Goal: Entertainment & Leisure: Consume media (video, audio)

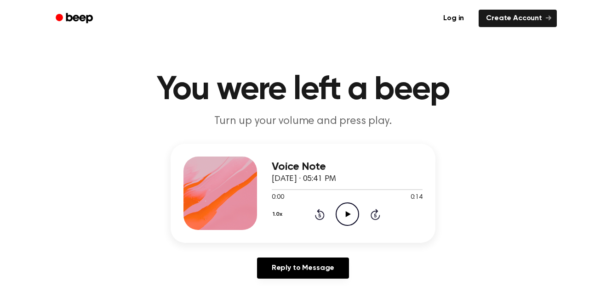
click at [361, 227] on div "Voice Note [DATE] · 05:41 PM 0:00 0:14 Your browser does not support the [objec…" at bounding box center [347, 194] width 151 height 74
click at [346, 224] on icon "Play Audio" at bounding box center [346, 214] width 23 height 23
click at [353, 222] on icon "Pause Audio" at bounding box center [346, 214] width 23 height 23
click at [348, 225] on icon "Play Audio" at bounding box center [346, 214] width 23 height 23
click at [349, 223] on icon "Play Audio" at bounding box center [346, 214] width 23 height 23
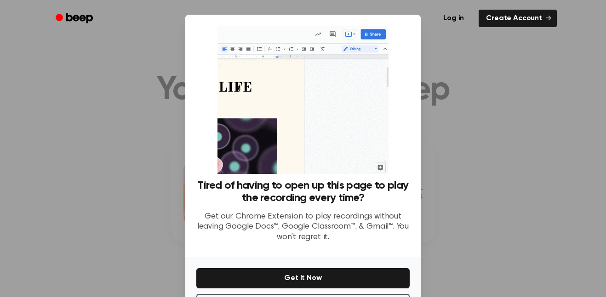
scroll to position [37, 0]
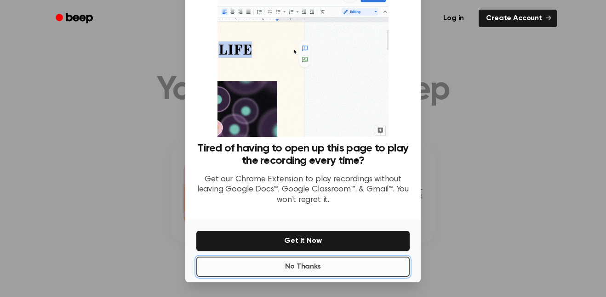
click at [309, 274] on button "No Thanks" at bounding box center [302, 267] width 213 height 20
click at [312, 273] on link "Reply to Message" at bounding box center [303, 268] width 92 height 21
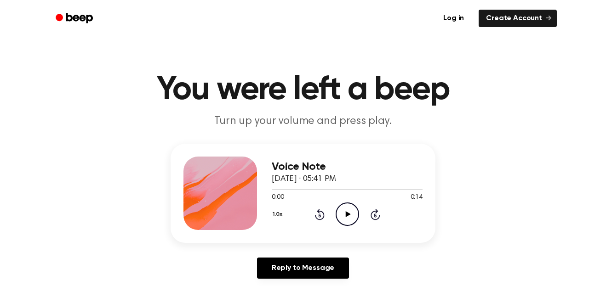
click at [349, 203] on icon "Play Audio" at bounding box center [346, 214] width 23 height 23
click at [344, 218] on icon "Play Audio" at bounding box center [346, 214] width 23 height 23
click at [344, 218] on icon "Pause Audio" at bounding box center [346, 214] width 23 height 23
click at [316, 217] on icon at bounding box center [320, 214] width 10 height 11
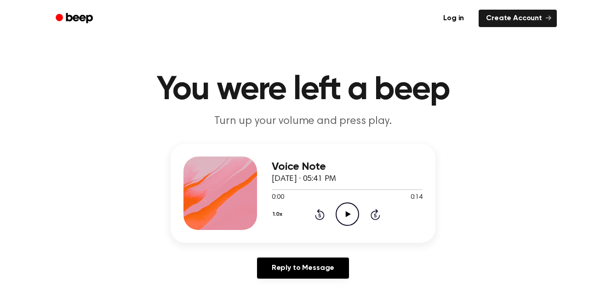
click at [344, 217] on icon "Play Audio" at bounding box center [346, 214] width 23 height 23
click at [344, 217] on icon "Pause Audio" at bounding box center [346, 214] width 23 height 23
click at [344, 217] on icon "Play Audio" at bounding box center [346, 214] width 23 height 23
click at [343, 217] on icon "Pause Audio" at bounding box center [346, 214] width 23 height 23
click at [343, 217] on icon "Play Audio" at bounding box center [346, 214] width 23 height 23
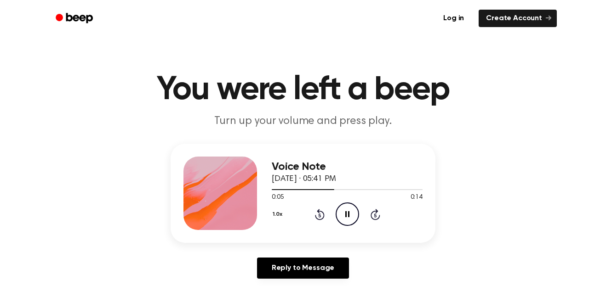
click at [343, 217] on icon "Pause Audio" at bounding box center [346, 214] width 23 height 23
click at [343, 217] on icon "Play Audio" at bounding box center [346, 214] width 23 height 23
click at [343, 217] on icon "Pause Audio" at bounding box center [346, 214] width 23 height 23
click at [318, 220] on icon "Rewind 5 seconds" at bounding box center [319, 215] width 10 height 12
click at [352, 211] on icon "Play Audio" at bounding box center [346, 214] width 23 height 23
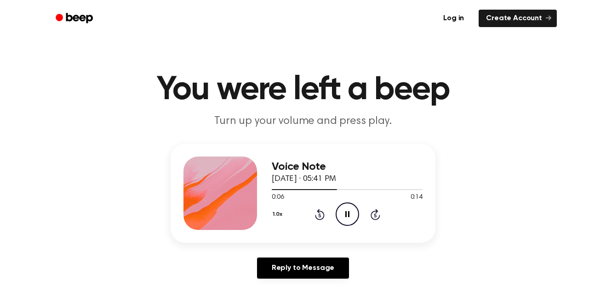
click at [352, 211] on icon "Pause Audio" at bounding box center [346, 214] width 23 height 23
click at [351, 211] on icon "Play Audio" at bounding box center [346, 214] width 23 height 23
click at [351, 211] on icon "Pause Audio" at bounding box center [346, 214] width 23 height 23
click at [321, 217] on icon "Rewind 5 seconds" at bounding box center [319, 215] width 10 height 12
click at [341, 211] on icon "Play Audio" at bounding box center [346, 214] width 23 height 23
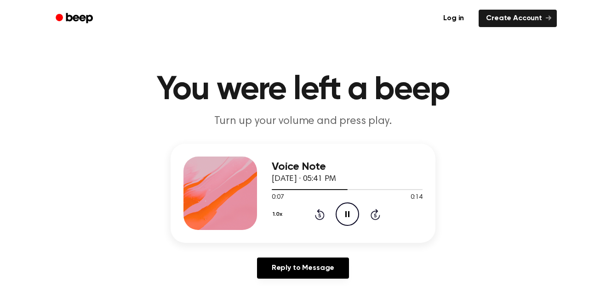
click at [341, 211] on icon "Pause Audio" at bounding box center [346, 214] width 23 height 23
click at [341, 211] on icon "Play Audio" at bounding box center [346, 214] width 23 height 23
click at [341, 211] on icon "Pause Audio" at bounding box center [346, 214] width 23 height 23
click at [342, 211] on icon "Play Audio" at bounding box center [346, 214] width 23 height 23
click at [342, 211] on icon "Pause Audio" at bounding box center [346, 214] width 23 height 23
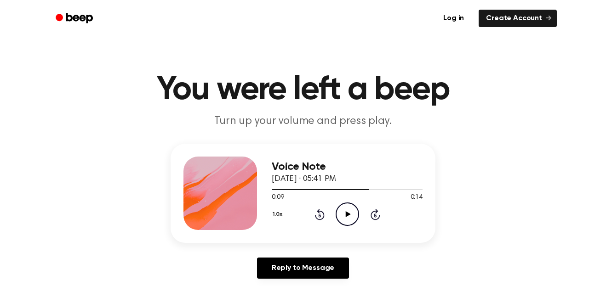
click at [322, 214] on icon "Rewind 5 seconds" at bounding box center [319, 215] width 10 height 12
click at [343, 212] on icon "Play Audio" at bounding box center [346, 214] width 23 height 23
click at [343, 212] on icon "Pause Audio" at bounding box center [346, 214] width 23 height 23
click at [343, 212] on icon "Play Audio" at bounding box center [346, 214] width 23 height 23
click at [343, 212] on icon "Pause Audio" at bounding box center [346, 214] width 23 height 23
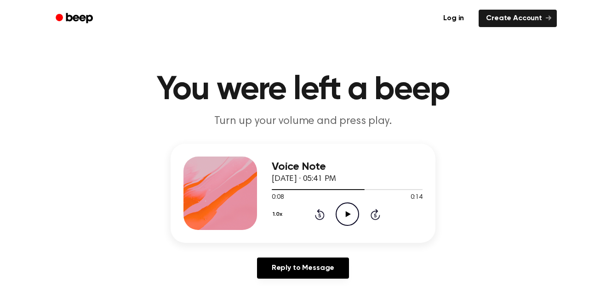
click at [343, 212] on icon "Play Audio" at bounding box center [346, 214] width 23 height 23
click at [342, 212] on icon "Pause Audio" at bounding box center [346, 214] width 23 height 23
click at [342, 212] on icon "Play Audio" at bounding box center [346, 214] width 23 height 23
click at [315, 213] on icon "Rewind 5 seconds" at bounding box center [319, 215] width 10 height 12
click at [347, 214] on icon "Pause Audio" at bounding box center [346, 214] width 23 height 23
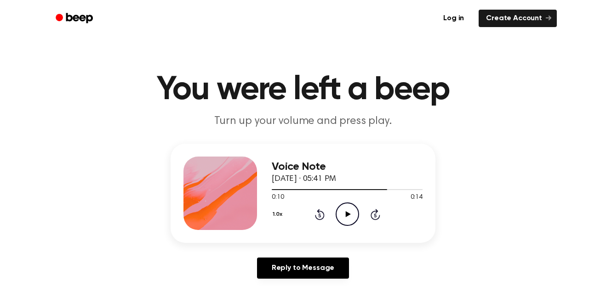
click at [345, 213] on icon at bounding box center [347, 214] width 5 height 6
click at [345, 213] on icon at bounding box center [347, 214] width 4 height 6
click at [318, 216] on icon "Rewind 5 seconds" at bounding box center [319, 215] width 10 height 12
click at [348, 211] on icon "Play Audio" at bounding box center [346, 214] width 23 height 23
click at [348, 211] on icon "Pause Audio" at bounding box center [346, 214] width 23 height 23
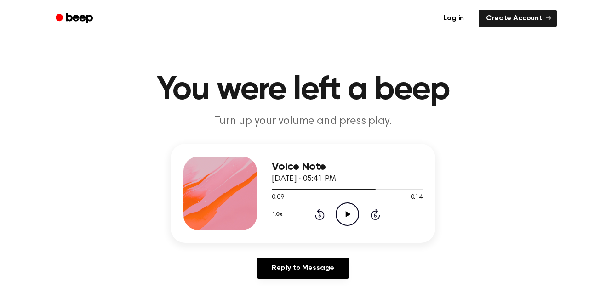
click at [348, 211] on icon "Play Audio" at bounding box center [346, 214] width 23 height 23
click at [348, 211] on icon "Pause Audio" at bounding box center [346, 214] width 23 height 23
click at [348, 211] on icon "Play Audio" at bounding box center [346, 214] width 23 height 23
click at [348, 211] on icon "Pause Audio" at bounding box center [346, 214] width 23 height 23
click at [348, 211] on icon "Play Audio" at bounding box center [346, 214] width 23 height 23
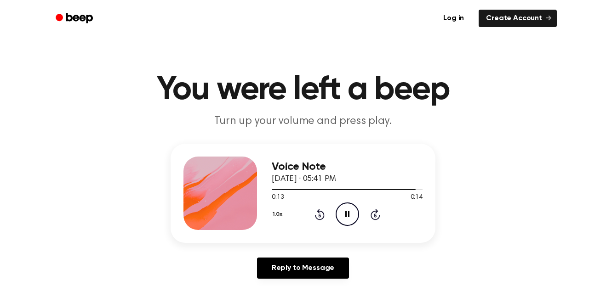
click at [348, 211] on icon at bounding box center [347, 214] width 4 height 6
click at [348, 211] on icon "Play Audio" at bounding box center [346, 214] width 23 height 23
